Goal: Task Accomplishment & Management: Use online tool/utility

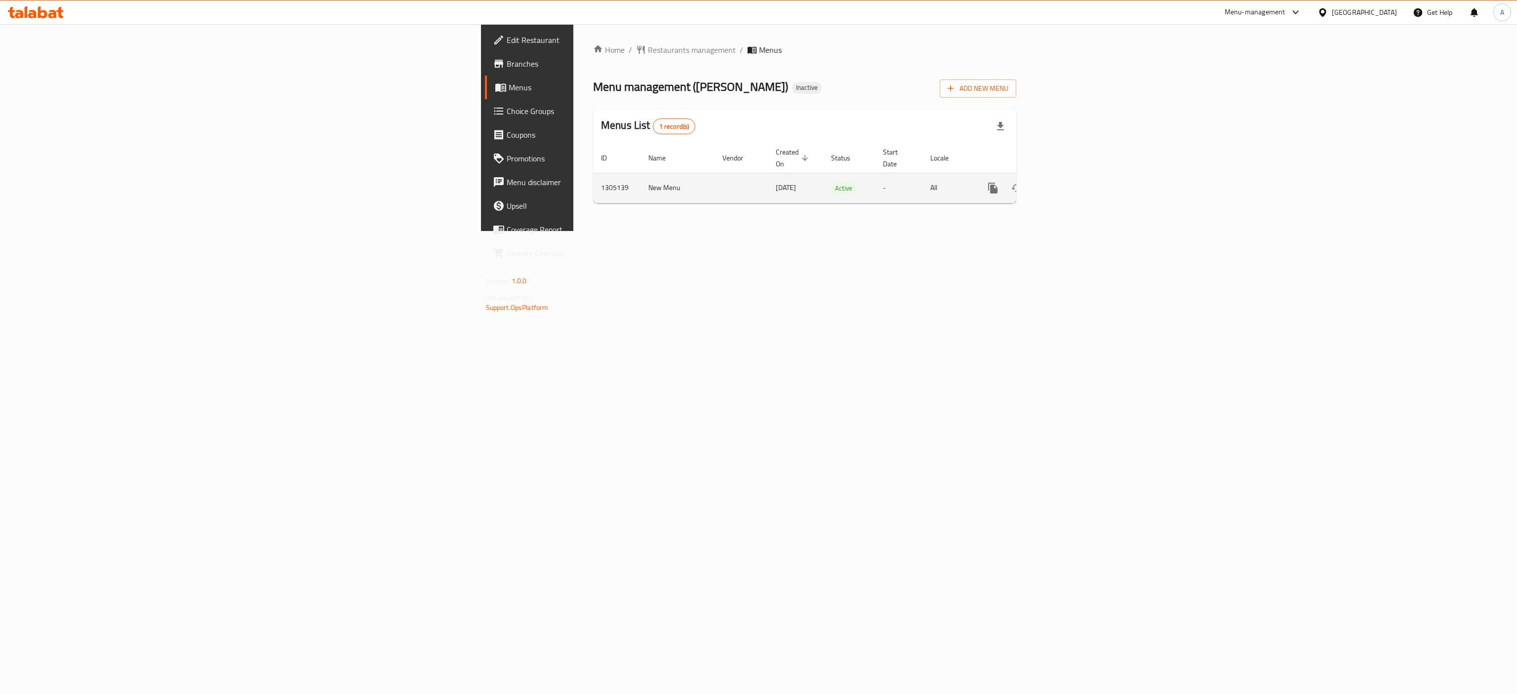
click at [1076, 179] on link "enhanced table" at bounding box center [1064, 188] width 24 height 24
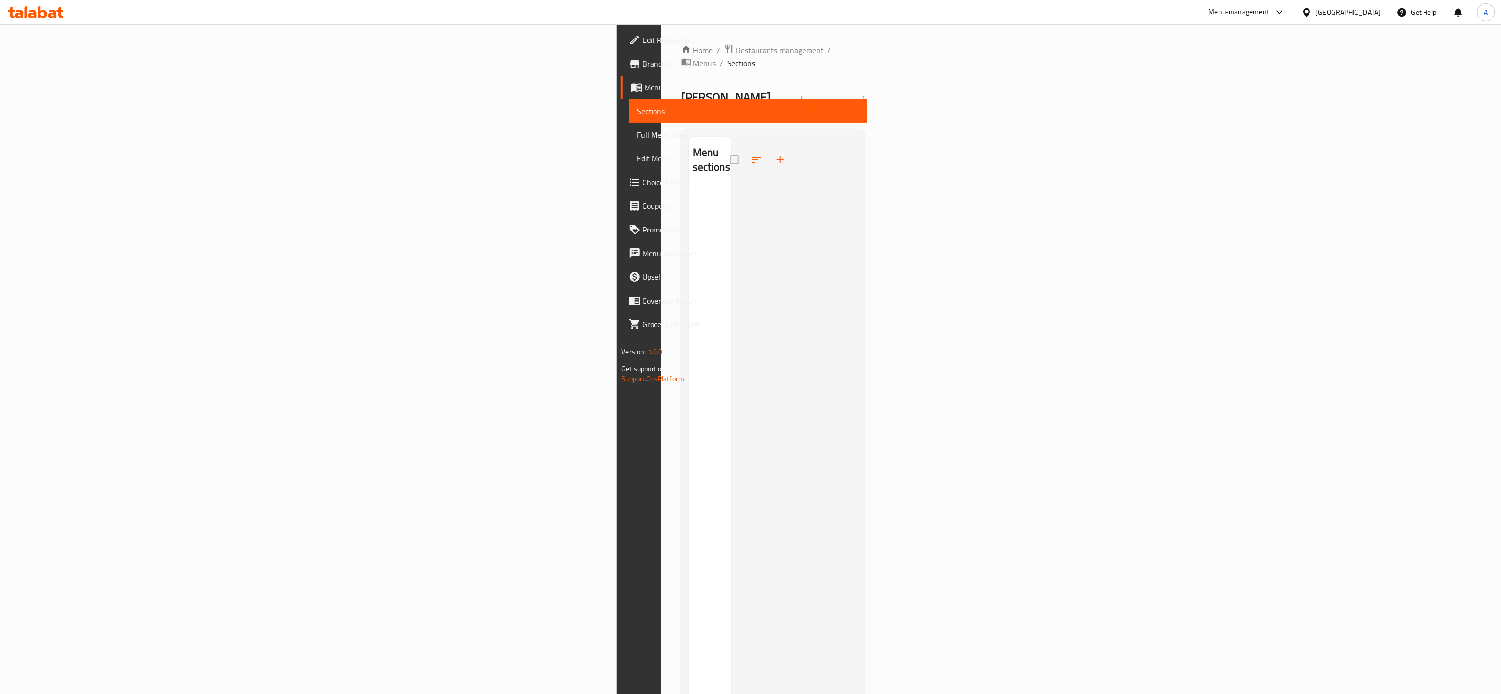
click at [857, 99] on span "import" at bounding box center [832, 105] width 47 height 12
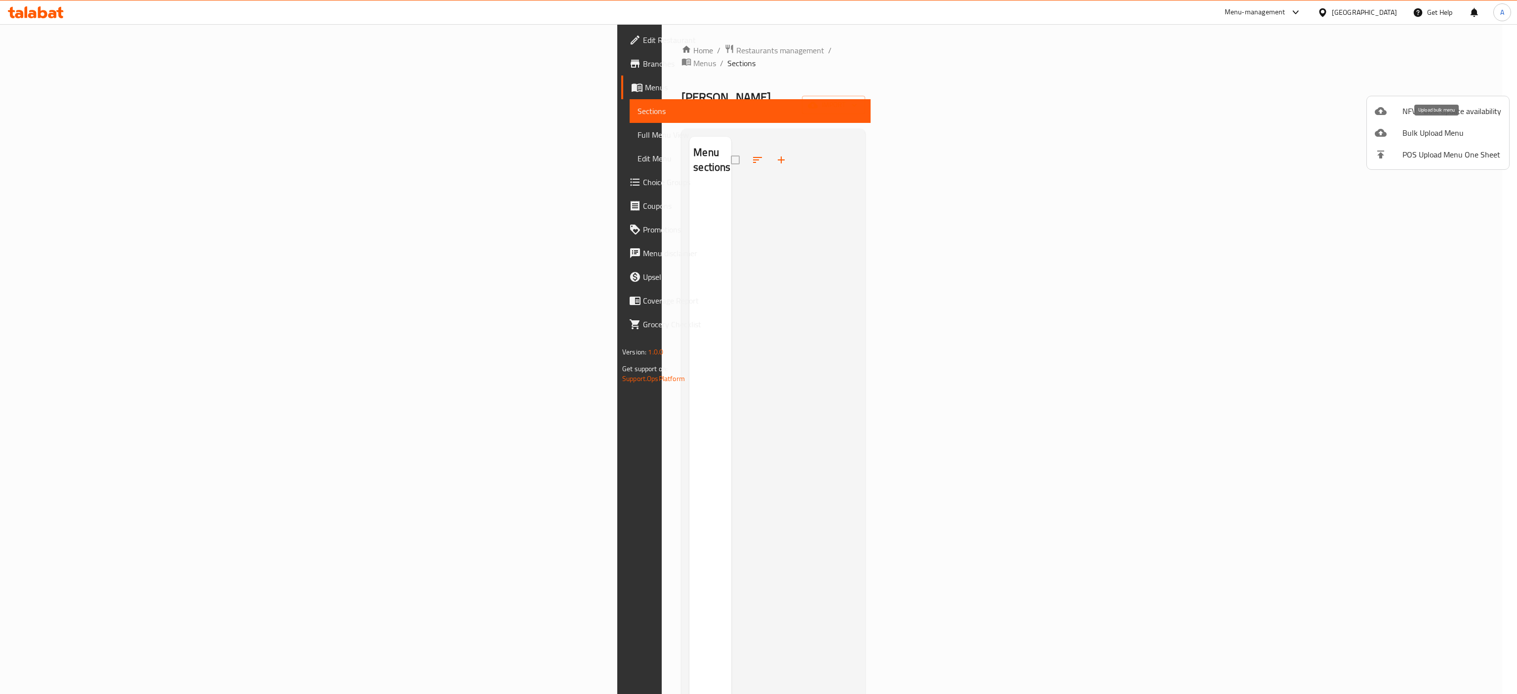
click at [1433, 139] on span "Bulk Upload Menu" at bounding box center [1451, 133] width 99 height 12
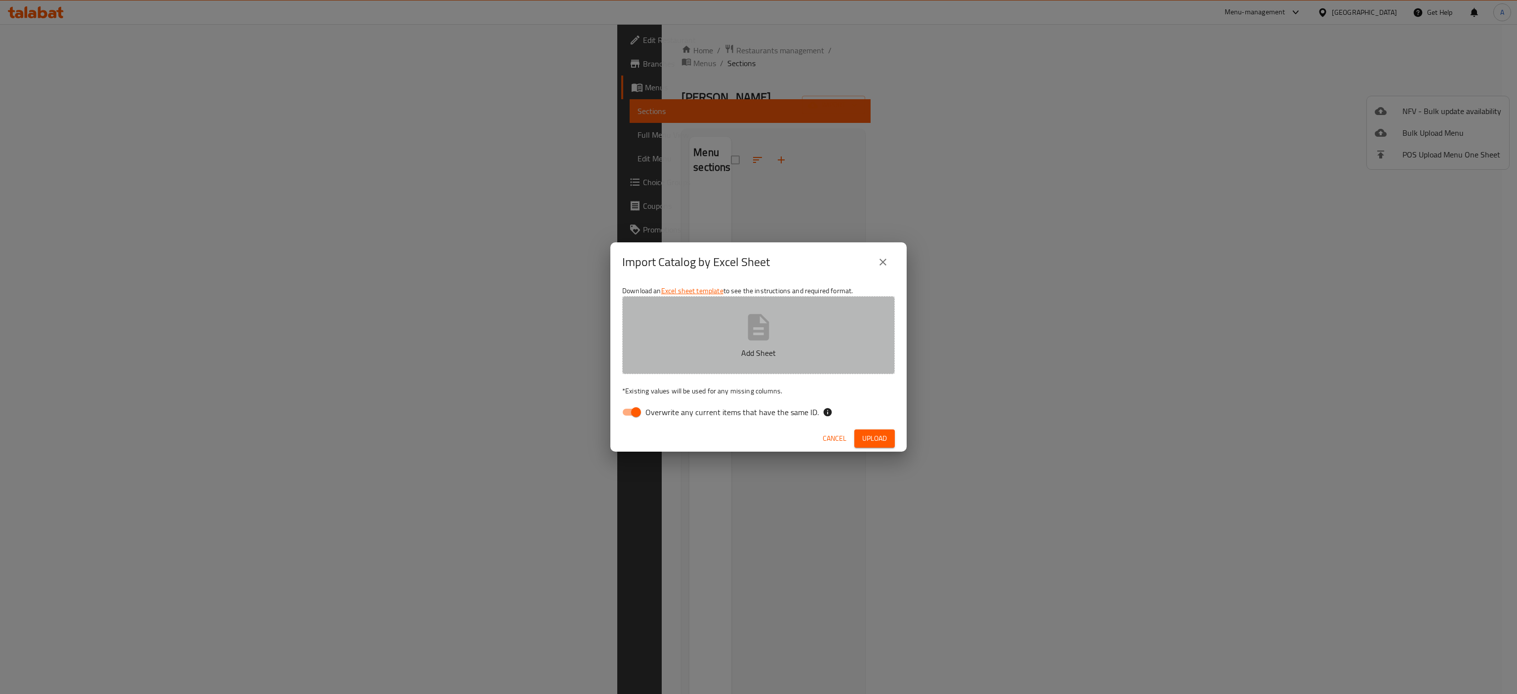
click at [809, 332] on button "Add Sheet" at bounding box center [758, 335] width 273 height 78
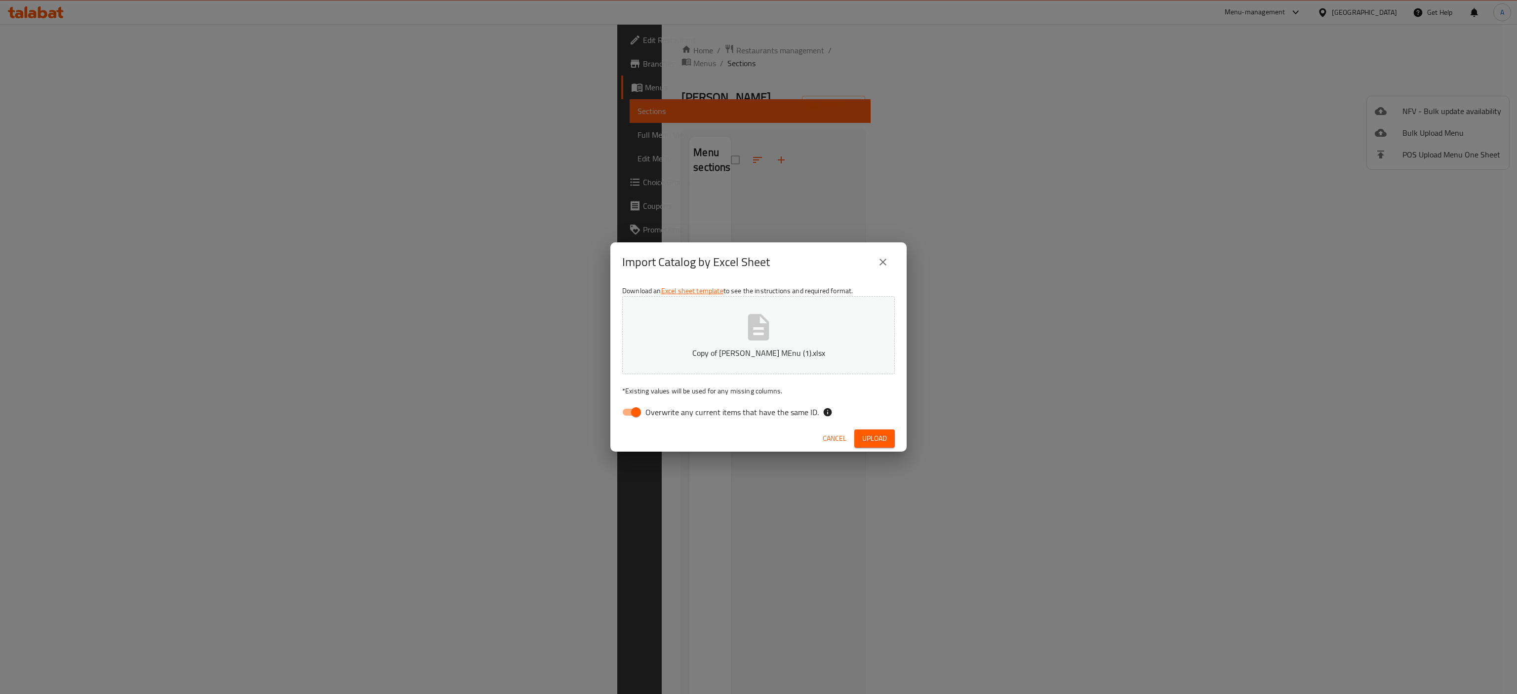
click at [761, 416] on span "Overwrite any current items that have the same ID." at bounding box center [731, 412] width 173 height 12
click at [664, 416] on input "Overwrite any current items that have the same ID." at bounding box center [636, 412] width 56 height 19
checkbox input "false"
click at [869, 443] on span "Upload" at bounding box center [874, 438] width 25 height 12
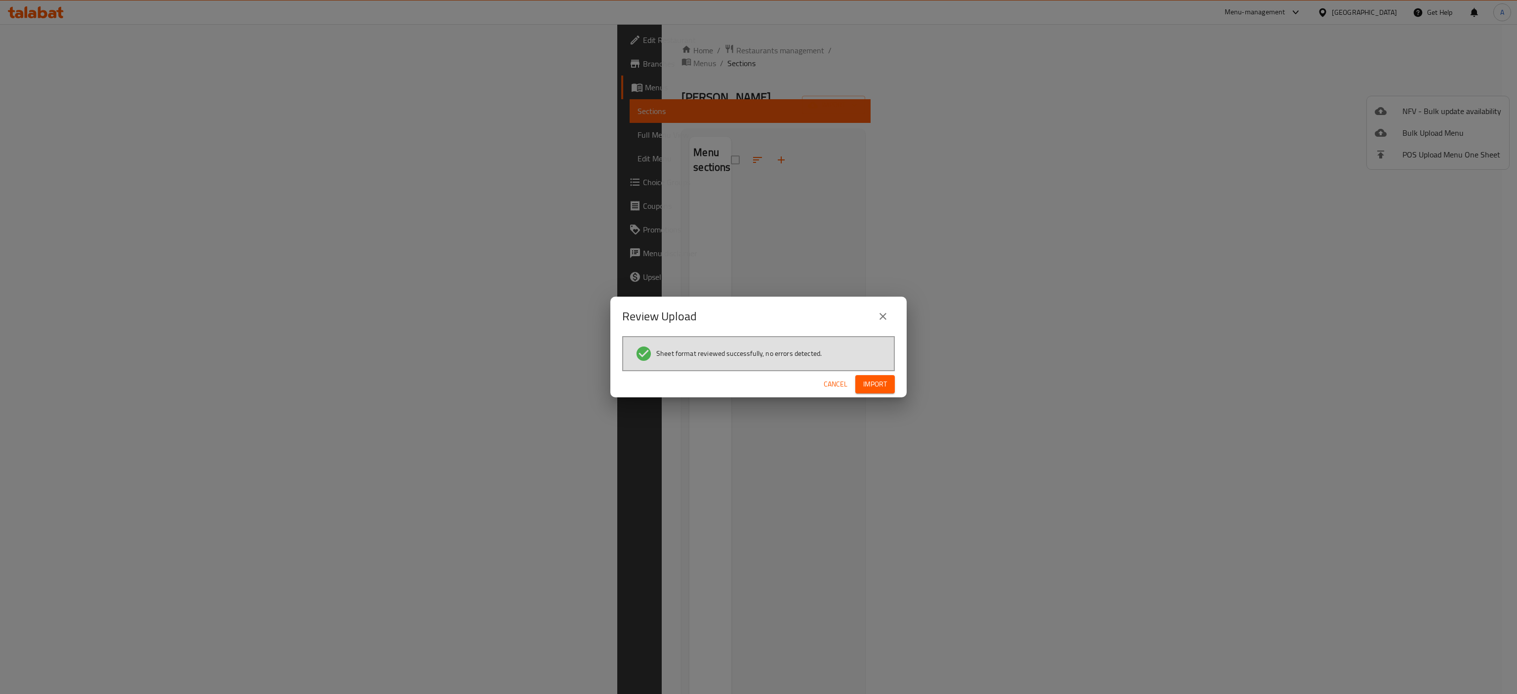
click at [876, 384] on span "Import" at bounding box center [875, 384] width 24 height 12
click at [59, 667] on div "Import is failed" at bounding box center [59, 668] width 47 height 11
click at [838, 382] on span "Cancel" at bounding box center [836, 384] width 24 height 12
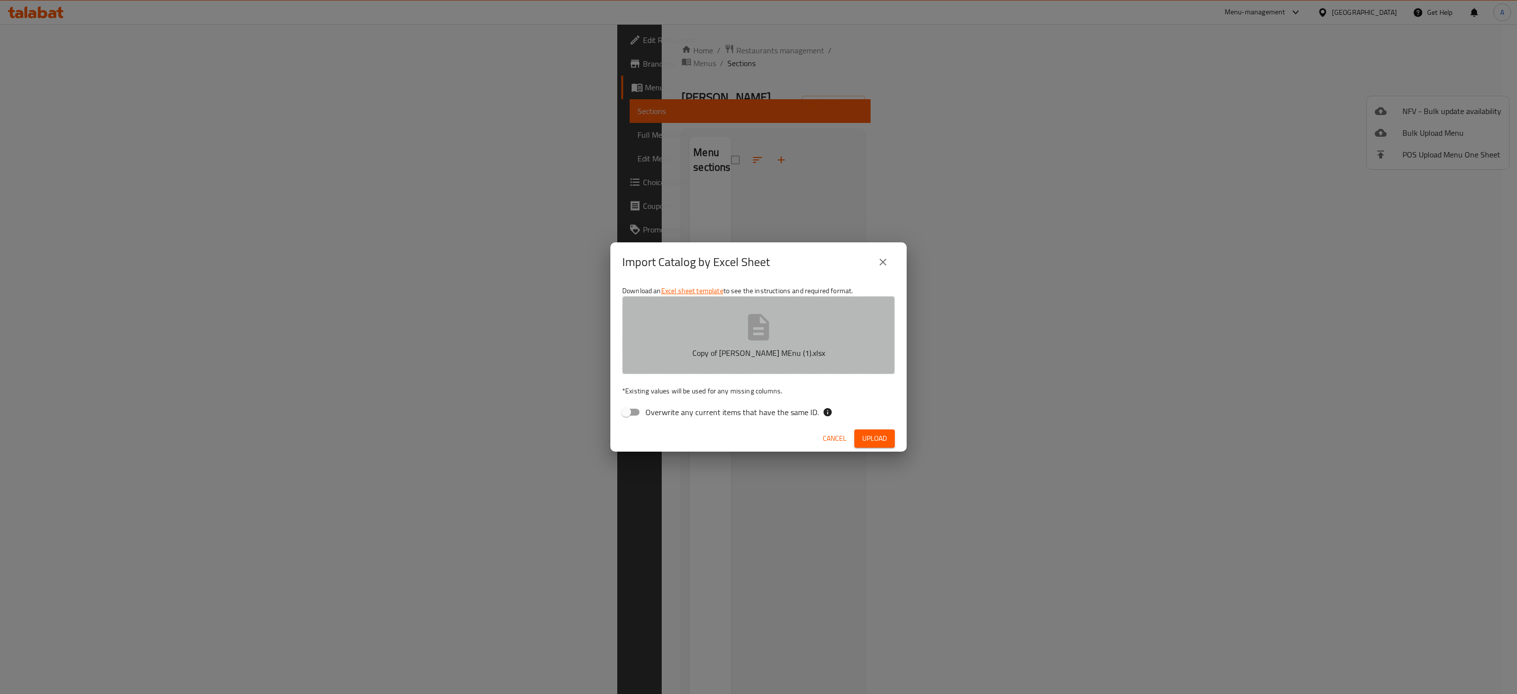
click at [794, 351] on p "Copy of [PERSON_NAME] MEnu (1).xlsx" at bounding box center [758, 353] width 242 height 12
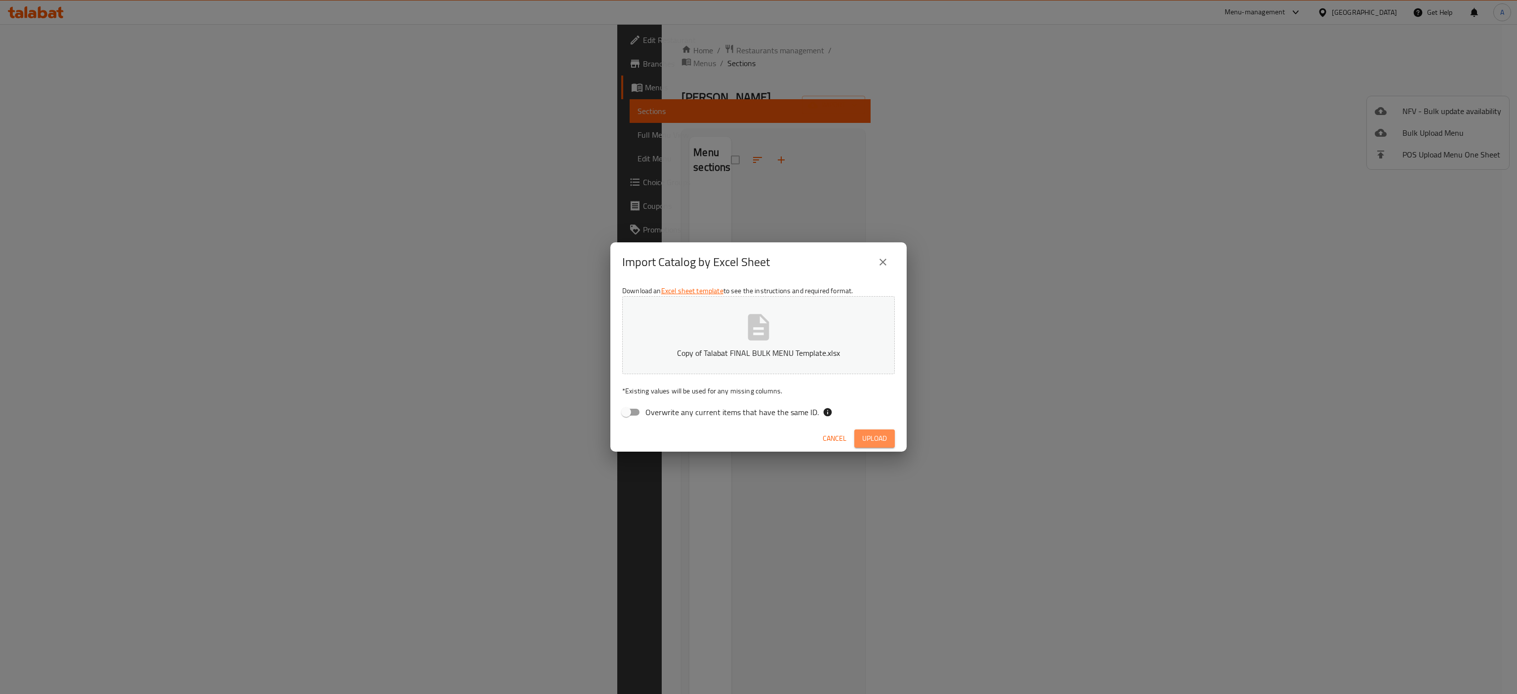
click at [871, 440] on span "Upload" at bounding box center [874, 438] width 25 height 12
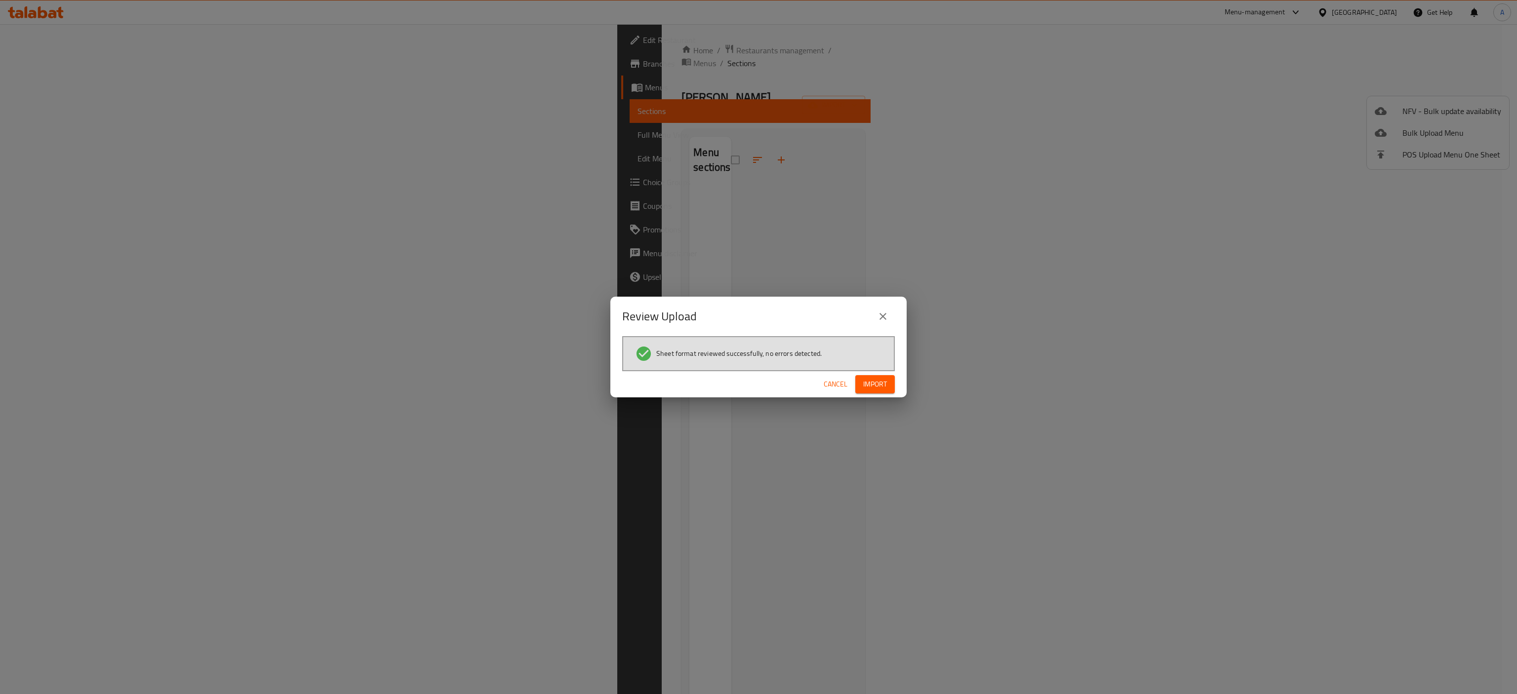
drag, startPoint x: 873, startPoint y: 411, endPoint x: 872, endPoint y: 404, distance: 7.6
click at [873, 410] on div "Review Upload Sheet format reviewed successfully, no errors detected. Cancel Im…" at bounding box center [758, 347] width 1517 height 694
click at [871, 392] on button "Import" at bounding box center [874, 384] width 39 height 18
